Goal: Task Accomplishment & Management: Complete application form

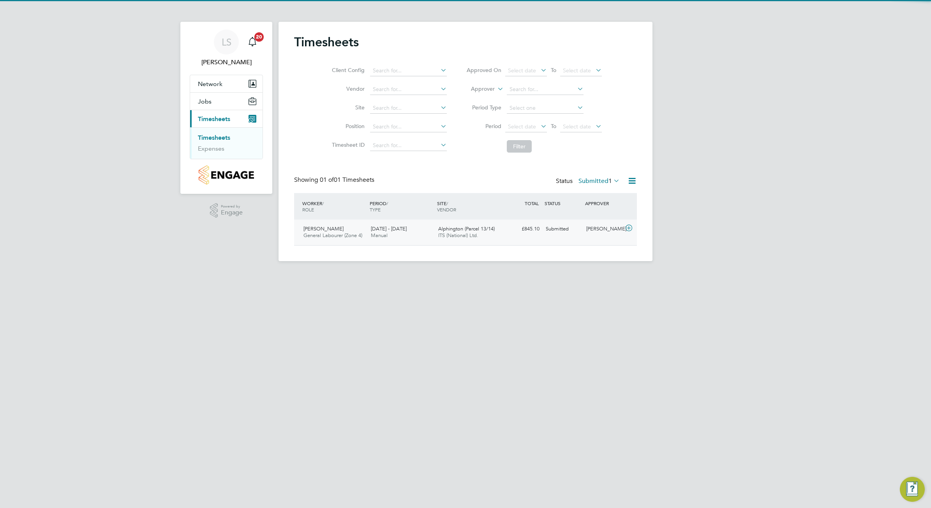
scroll to position [19, 67]
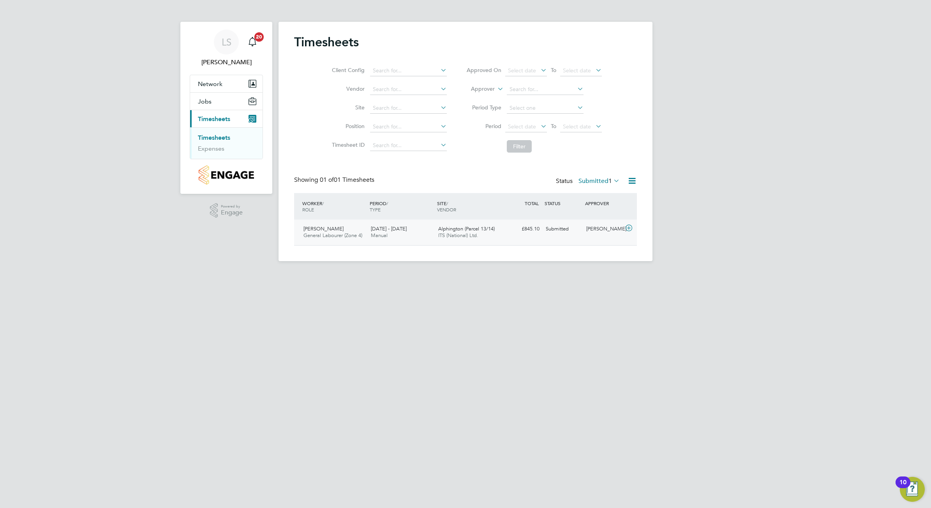
click at [391, 227] on span "4 - 10 Aug 2025" at bounding box center [389, 228] width 36 height 7
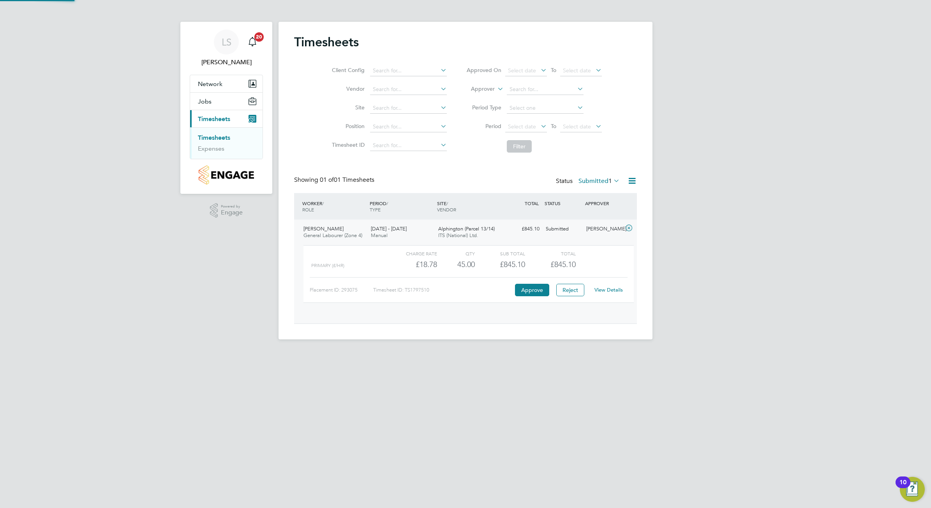
scroll to position [13, 76]
click at [532, 292] on button "Approve" at bounding box center [532, 290] width 34 height 12
click at [527, 292] on button "Approve" at bounding box center [532, 290] width 34 height 12
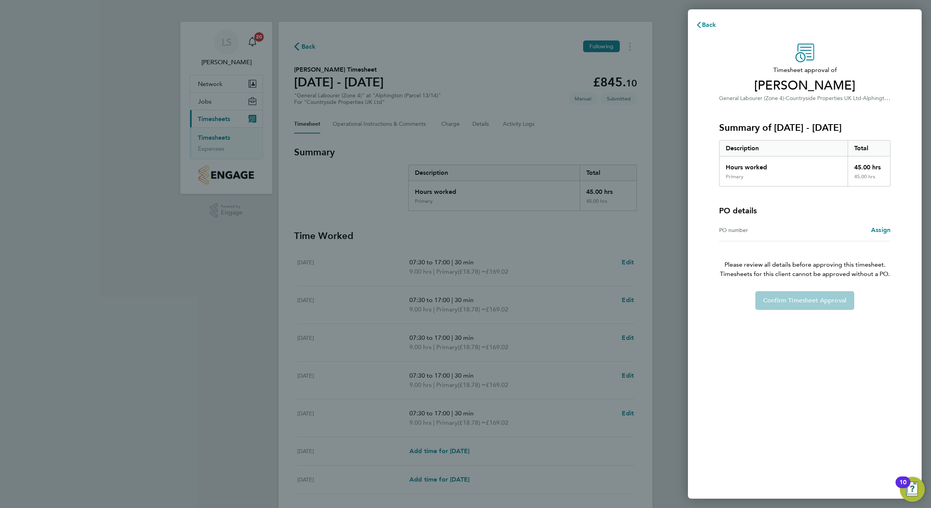
click at [803, 306] on div "Confirm Timesheet Approval" at bounding box center [804, 300] width 190 height 19
click at [805, 303] on div "Confirm Timesheet Approval" at bounding box center [804, 300] width 190 height 19
click at [883, 230] on span "Assign" at bounding box center [880, 229] width 19 height 7
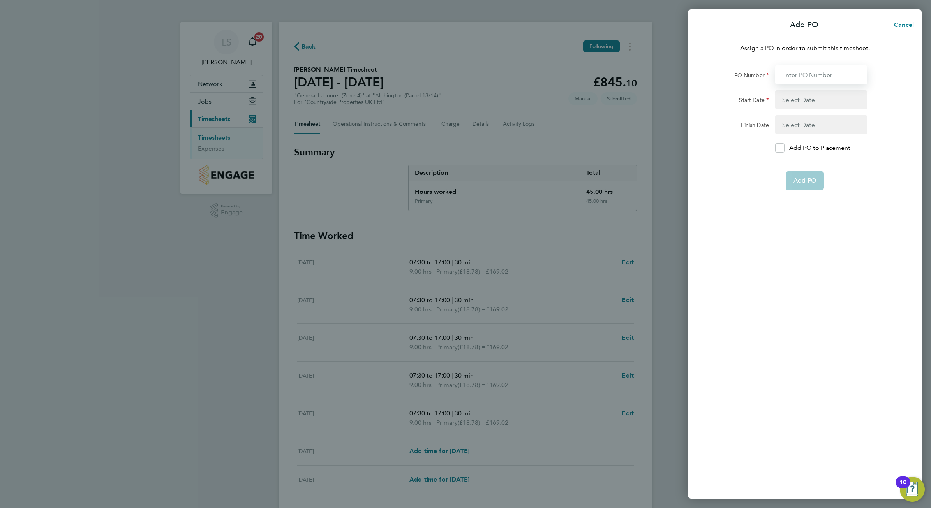
click at [820, 78] on input "PO Number" at bounding box center [821, 74] width 92 height 19
type input "S-DALP1/00041"
type input "30 Sep 24"
type input "01 Aug 25"
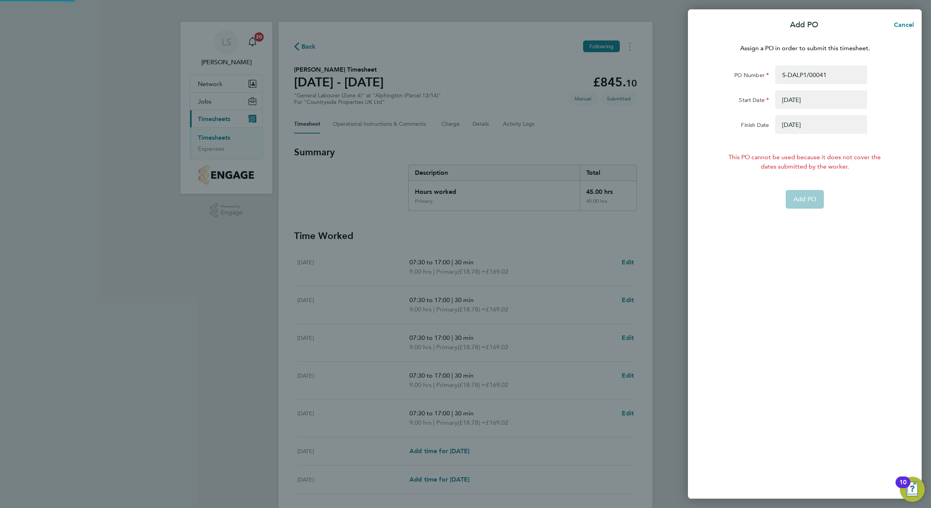
click at [783, 146] on form "PO Number S-DALP1/00041 Start Date 30 Sep 24 Finish Date 01 Aug 25 This PO cann…" at bounding box center [804, 136] width 190 height 143
click at [806, 195] on app-form-button "Add PO" at bounding box center [804, 199] width 38 height 19
click at [842, 74] on input "S-DALP1/00041" at bounding box center [821, 74] width 92 height 19
click at [827, 91] on button "button" at bounding box center [821, 99] width 92 height 19
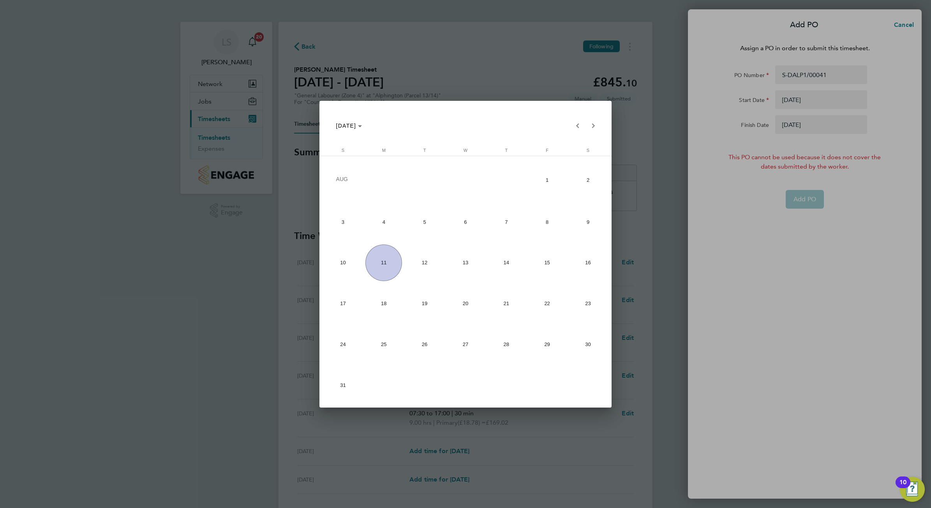
click at [892, 240] on div at bounding box center [465, 254] width 931 height 508
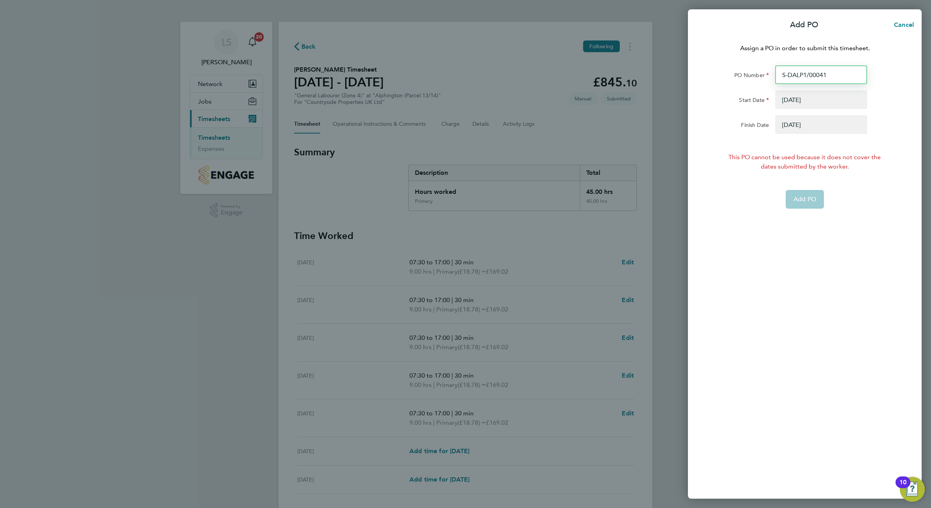
click at [834, 65] on input "S-DALP1/00041" at bounding box center [821, 74] width 92 height 19
click at [839, 73] on input "S-DALP1/00041" at bounding box center [821, 74] width 92 height 19
click at [908, 26] on span "Cancel" at bounding box center [902, 24] width 22 height 7
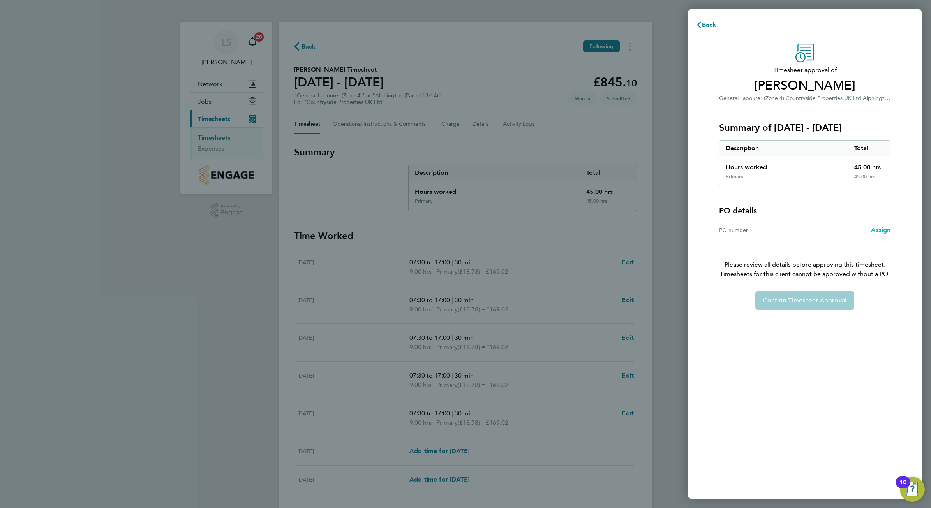
click at [880, 228] on span "Assign" at bounding box center [880, 229] width 19 height 7
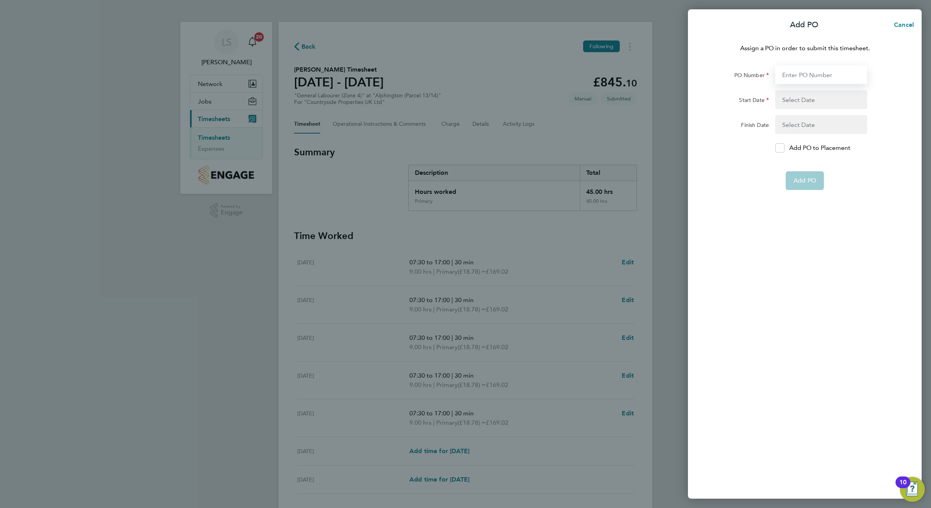
click at [819, 74] on input "PO Number" at bounding box center [821, 74] width 92 height 19
type input "S-DALP1/00041"
type input "30 Sep 24"
type input "01 Aug 25"
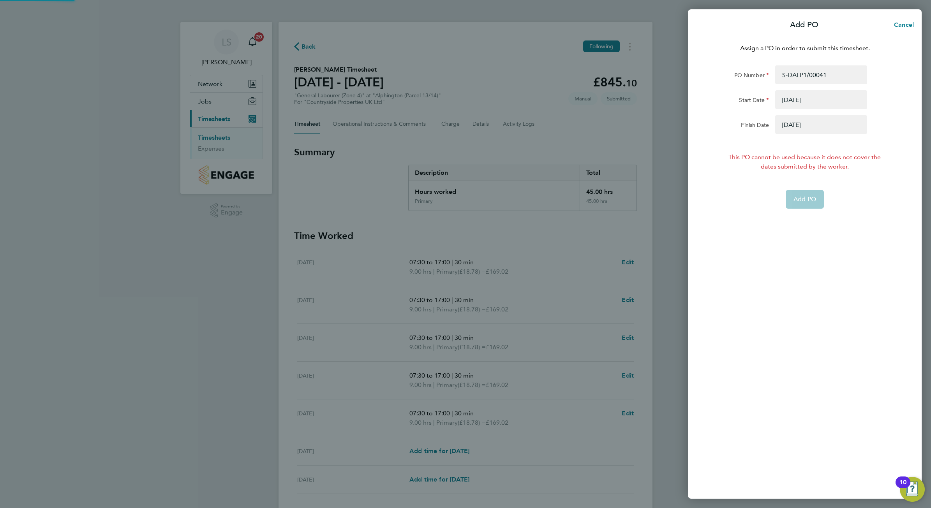
click at [809, 99] on button "button" at bounding box center [821, 99] width 92 height 19
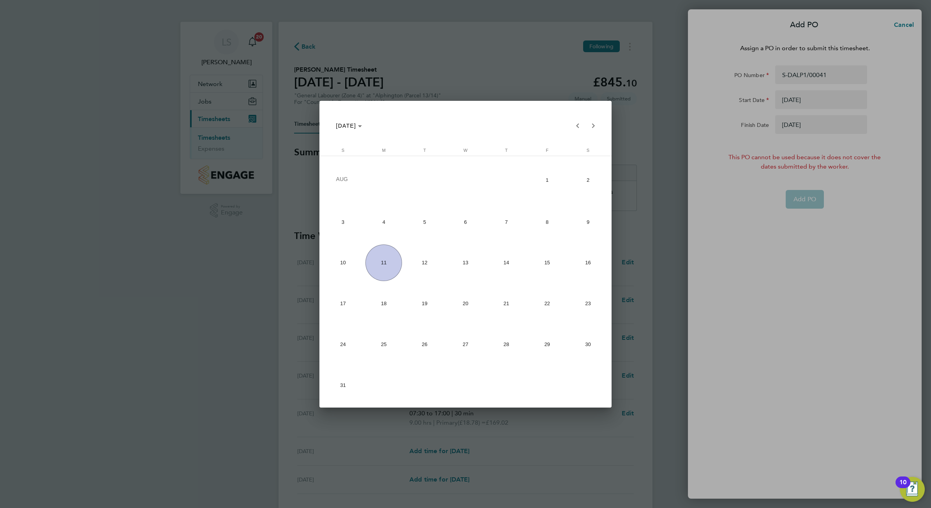
click at [399, 259] on span "11" at bounding box center [383, 263] width 37 height 37
type input "11 Aug 25"
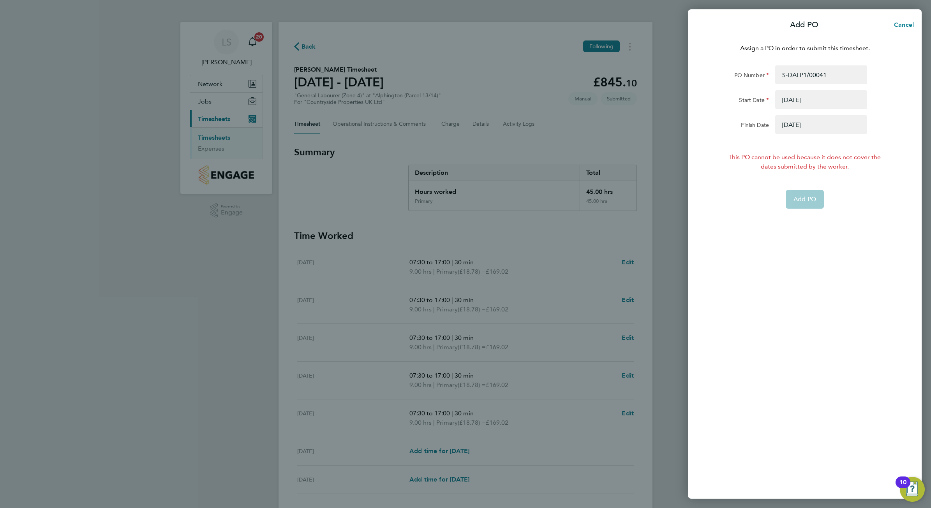
click at [816, 208] on app-form-button "Add PO" at bounding box center [804, 199] width 38 height 19
click at [805, 201] on app-form-button "Add PO" at bounding box center [804, 199] width 38 height 19
click at [930, 0] on html "LS Levi Sullivan Notifications 20 Applications: Network Team Members Sites Jobs…" at bounding box center [465, 0] width 931 height 0
click at [916, 24] on button "Cancel" at bounding box center [901, 25] width 40 height 16
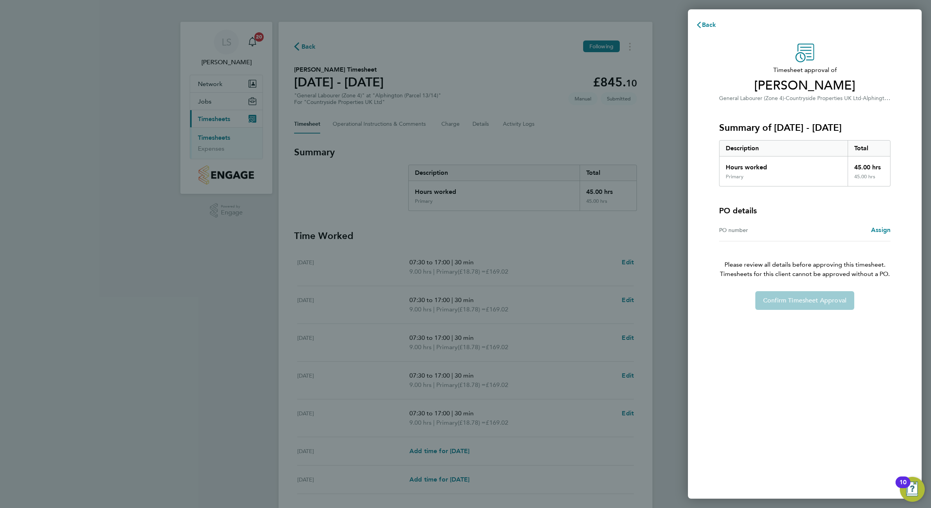
click at [764, 232] on div "PO number" at bounding box center [762, 229] width 86 height 9
click at [878, 230] on span "Assign" at bounding box center [880, 229] width 19 height 7
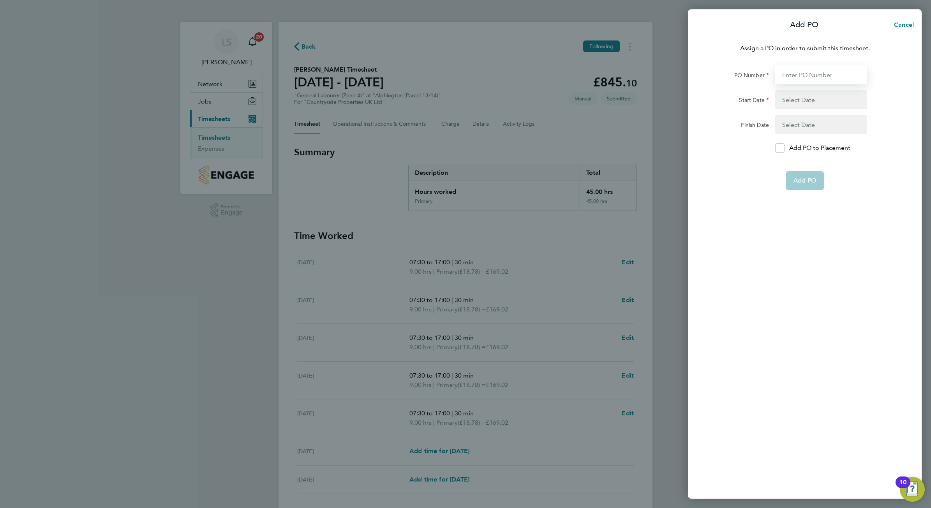
click at [816, 83] on input "PO Number" at bounding box center [821, 74] width 92 height 19
type input "S-DALP1/00041"
type input "30 Sep 24"
type input "01 Aug 25"
click at [796, 199] on app-form-button "Add PO" at bounding box center [804, 199] width 38 height 19
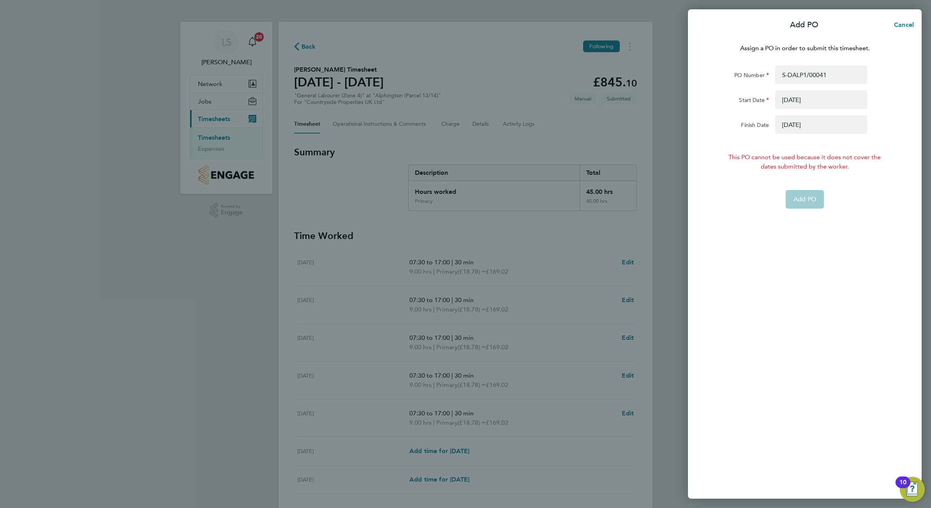
click at [796, 199] on app-form-button "Add PO" at bounding box center [804, 199] width 38 height 19
drag, startPoint x: 796, startPoint y: 199, endPoint x: 864, endPoint y: 279, distance: 104.7
click at [864, 279] on div "Assign a PO in order to submit this timesheet. PO Number S-DALP1/00041 Start Da…" at bounding box center [805, 266] width 234 height 464
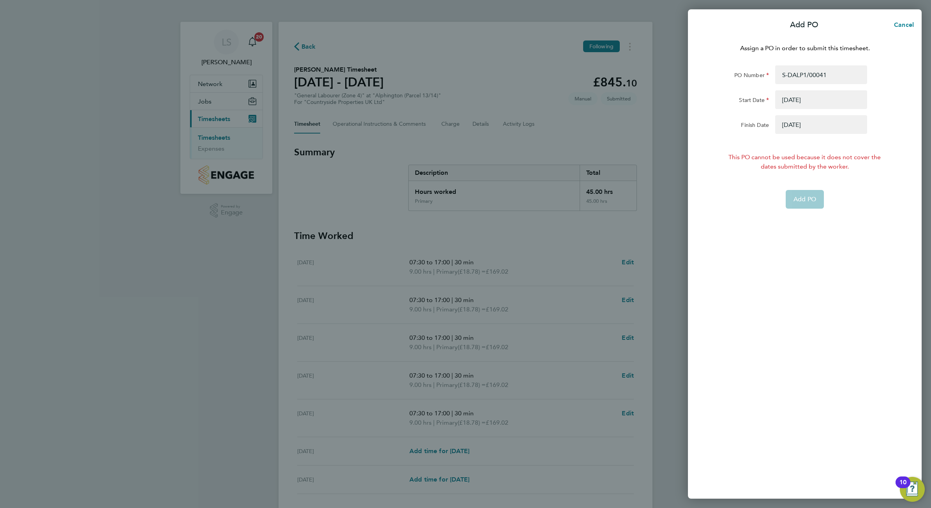
click at [814, 100] on button "button" at bounding box center [821, 99] width 92 height 19
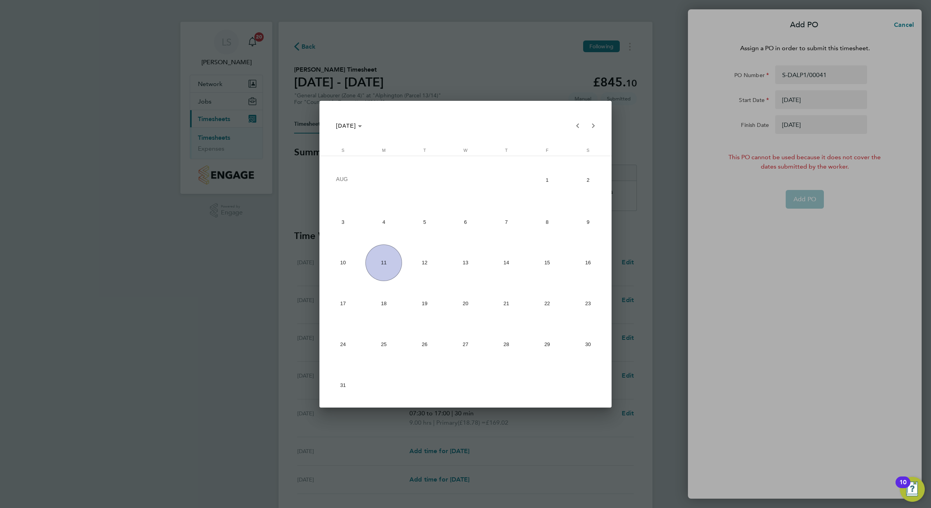
click at [384, 223] on span "4" at bounding box center [383, 222] width 37 height 37
type input "04 Aug 25"
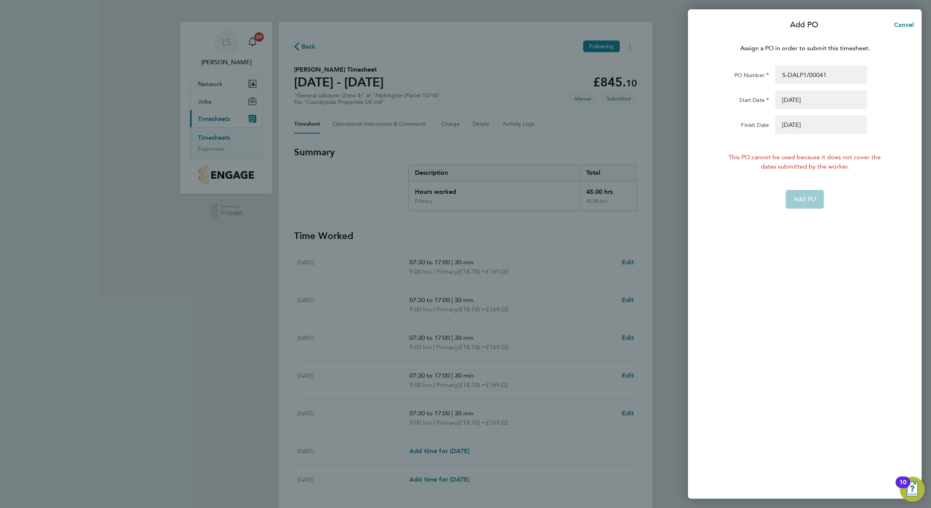
click at [844, 125] on button "button" at bounding box center [821, 124] width 92 height 19
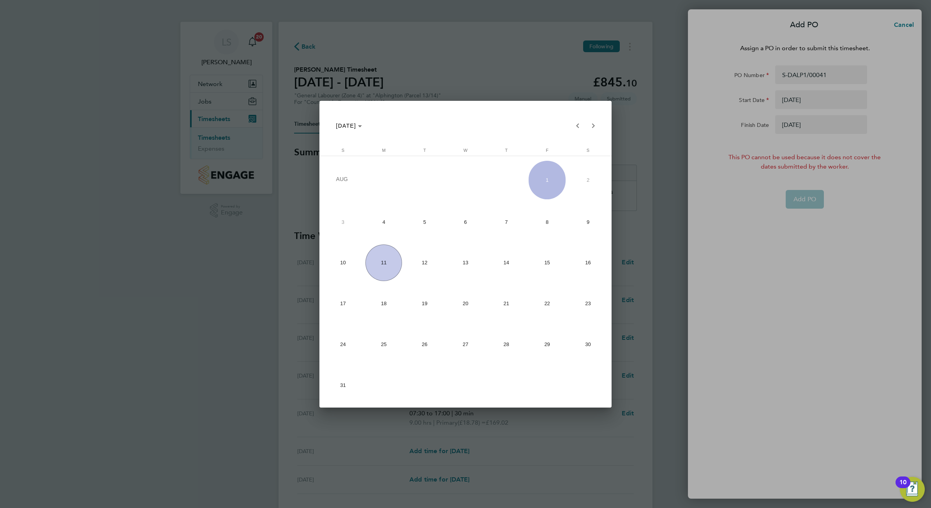
click at [337, 259] on span "10" at bounding box center [342, 263] width 37 height 37
type input "10 Aug 25"
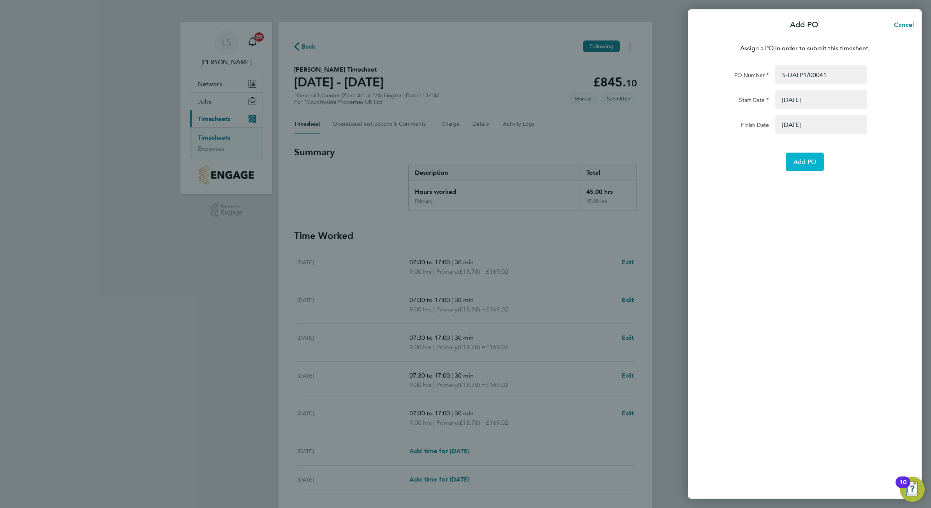
click at [801, 167] on button "Add PO" at bounding box center [804, 162] width 38 height 19
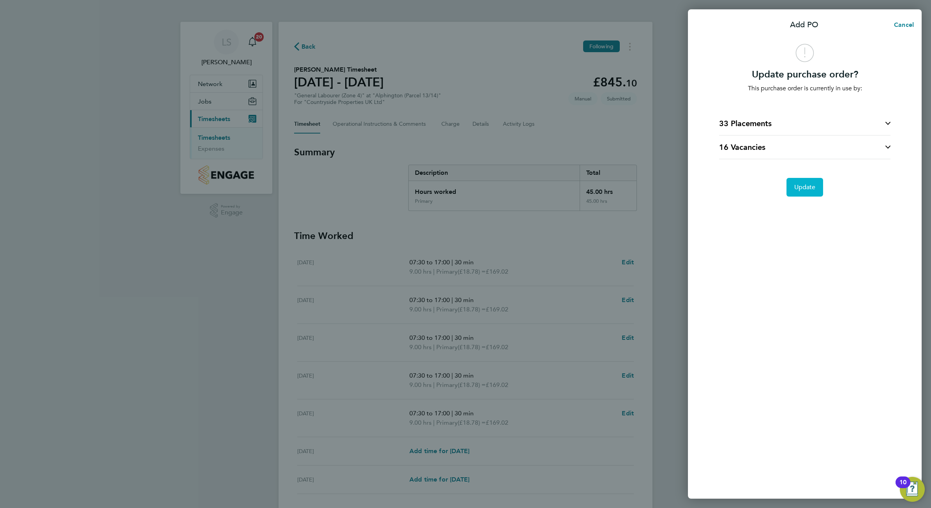
click at [812, 185] on span "Update" at bounding box center [804, 187] width 21 height 8
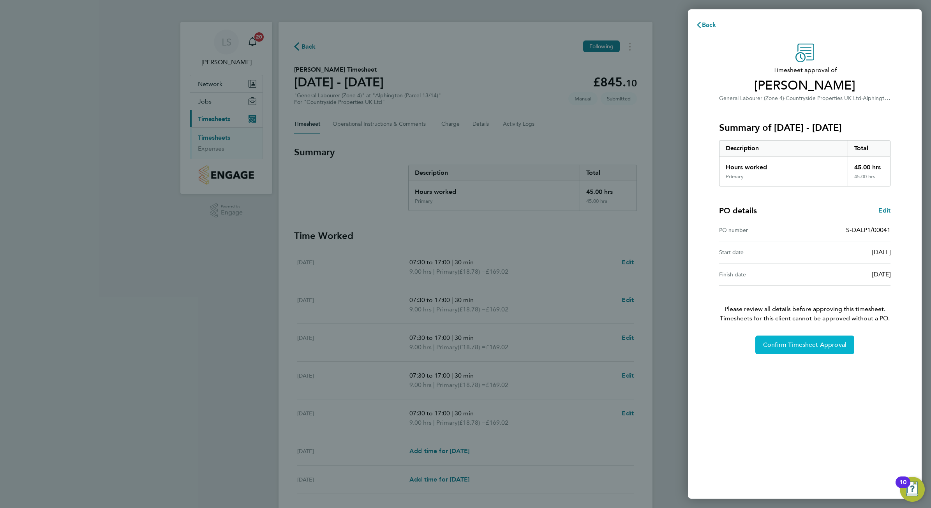
click at [784, 354] on button "Confirm Timesheet Approval" at bounding box center [804, 345] width 99 height 19
click at [781, 344] on span "Confirm Timesheet Approval" at bounding box center [804, 345] width 83 height 8
